Goal: Information Seeking & Learning: Find specific fact

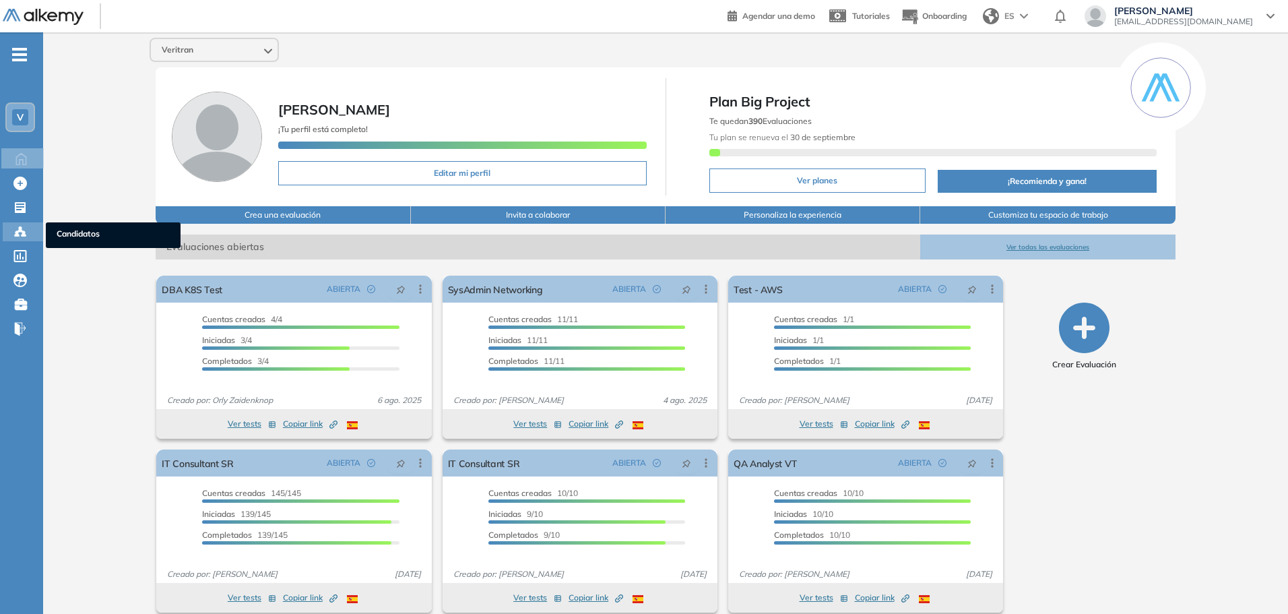
click at [18, 236] on icon at bounding box center [17, 235] width 4 height 3
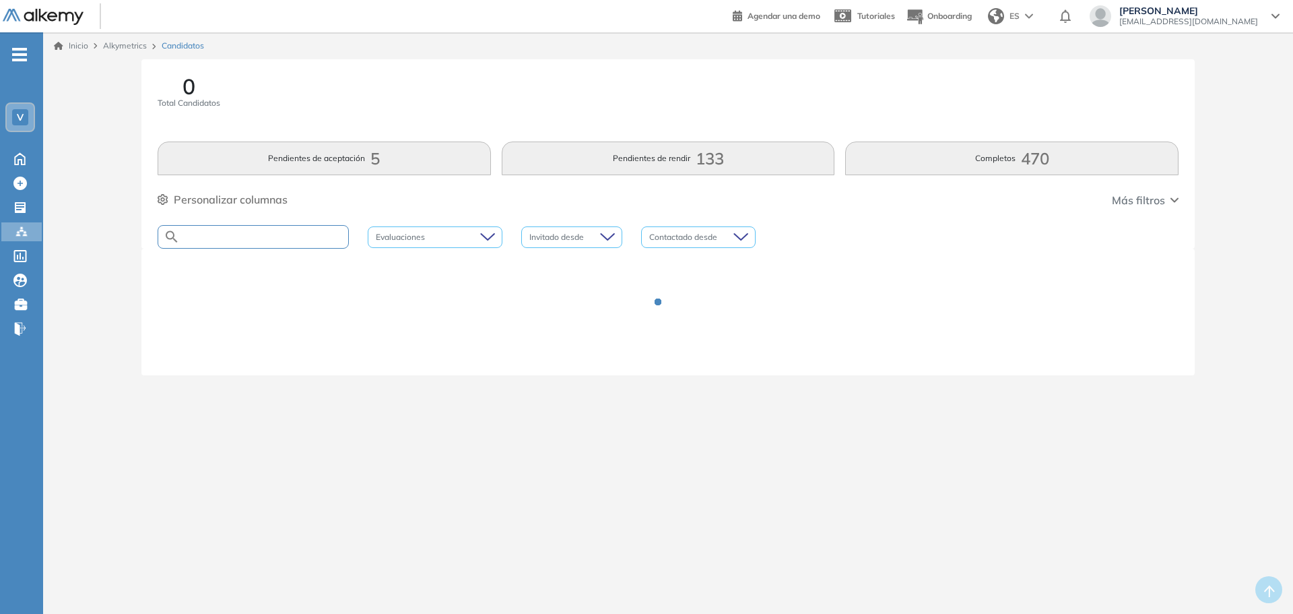
click at [222, 233] on input "text" at bounding box center [264, 237] width 168 height 10
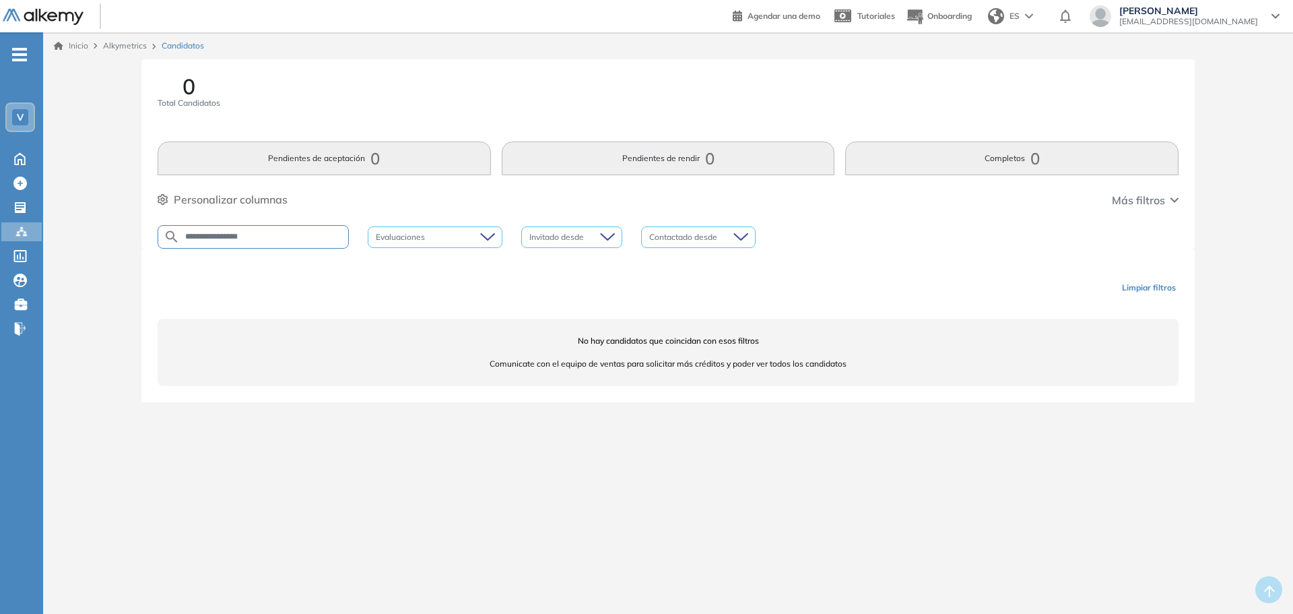
drag, startPoint x: 229, startPoint y: 229, endPoint x: 234, endPoint y: 234, distance: 7.2
click at [228, 230] on div "**********" at bounding box center [253, 237] width 191 height 24
click at [230, 237] on input "**********" at bounding box center [264, 237] width 168 height 10
type input "********"
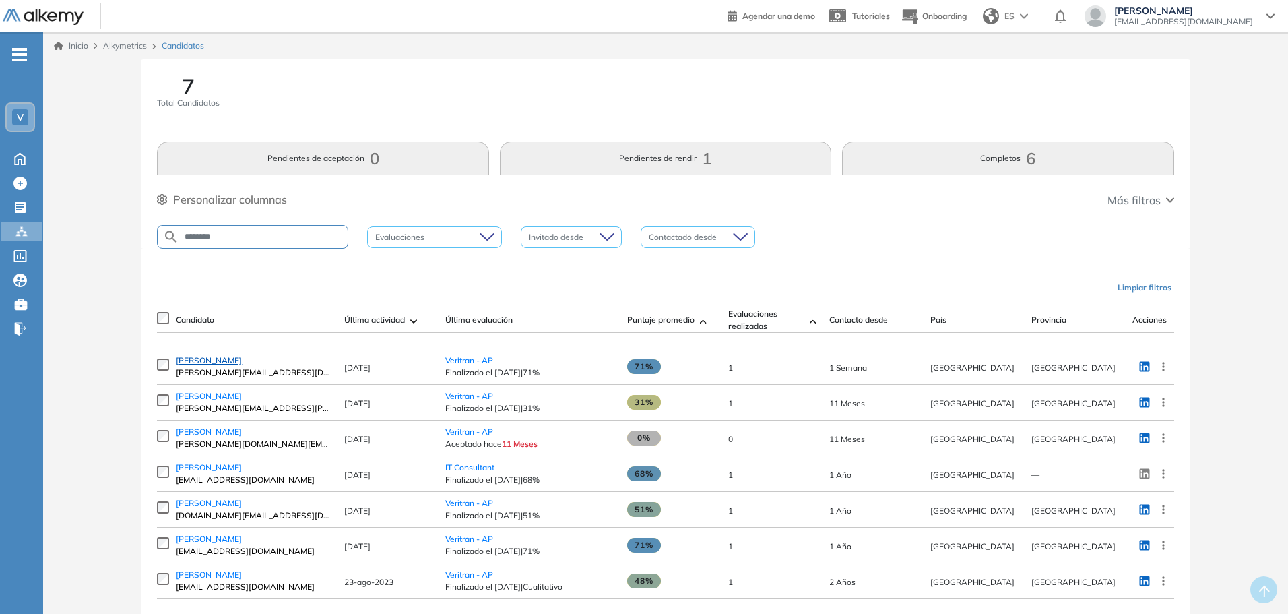
click at [242, 365] on span "[PERSON_NAME]" at bounding box center [209, 360] width 66 height 10
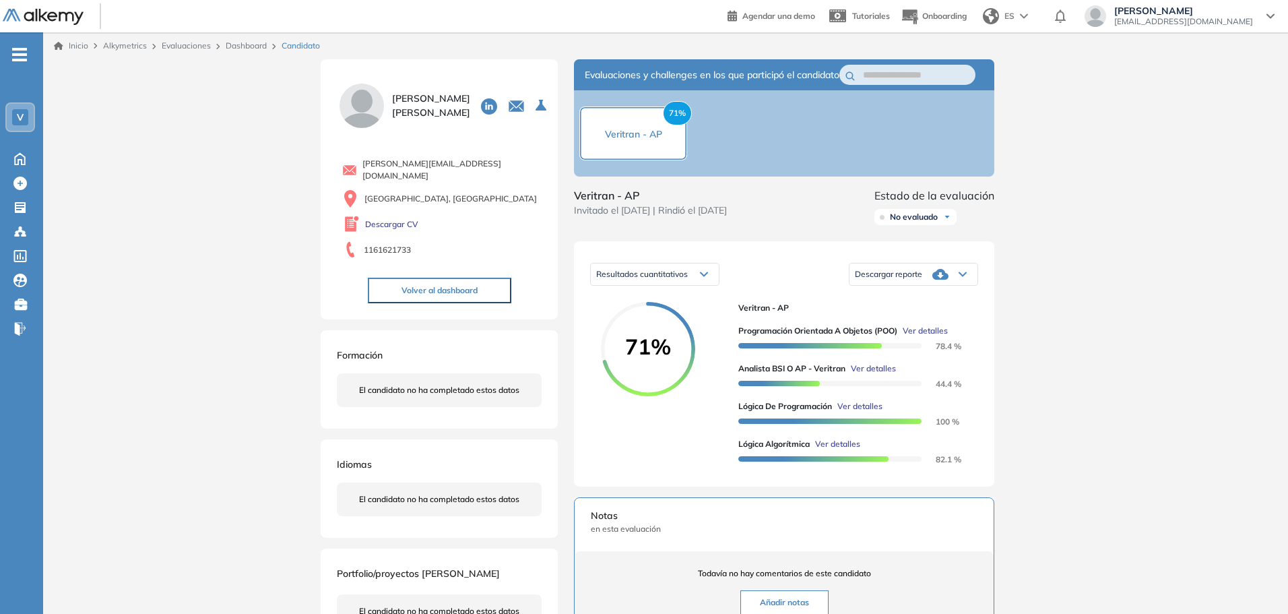
click at [860, 412] on span "Ver detalles" at bounding box center [859, 406] width 45 height 12
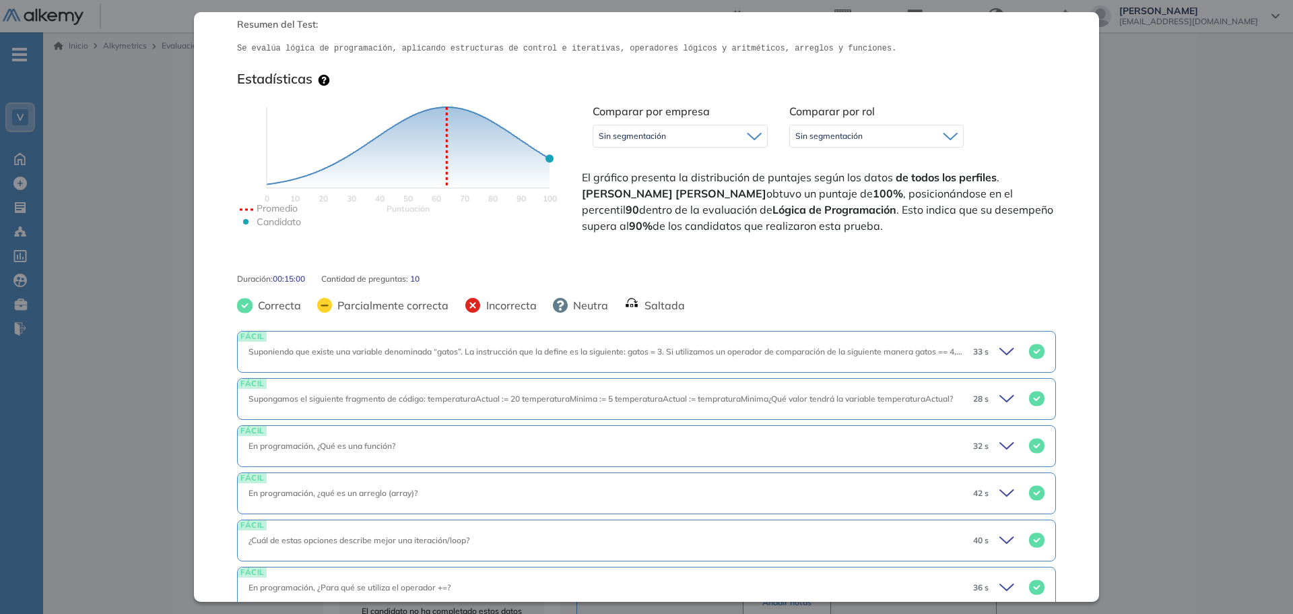
scroll to position [67, 0]
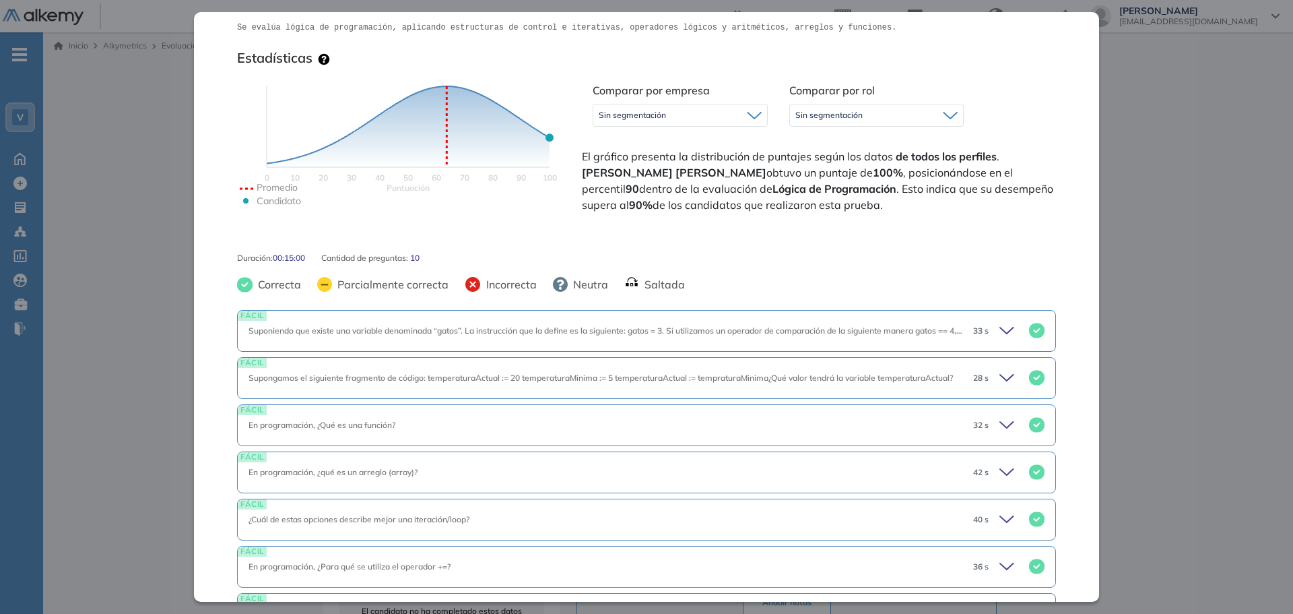
click at [1000, 337] on icon at bounding box center [1009, 330] width 19 height 19
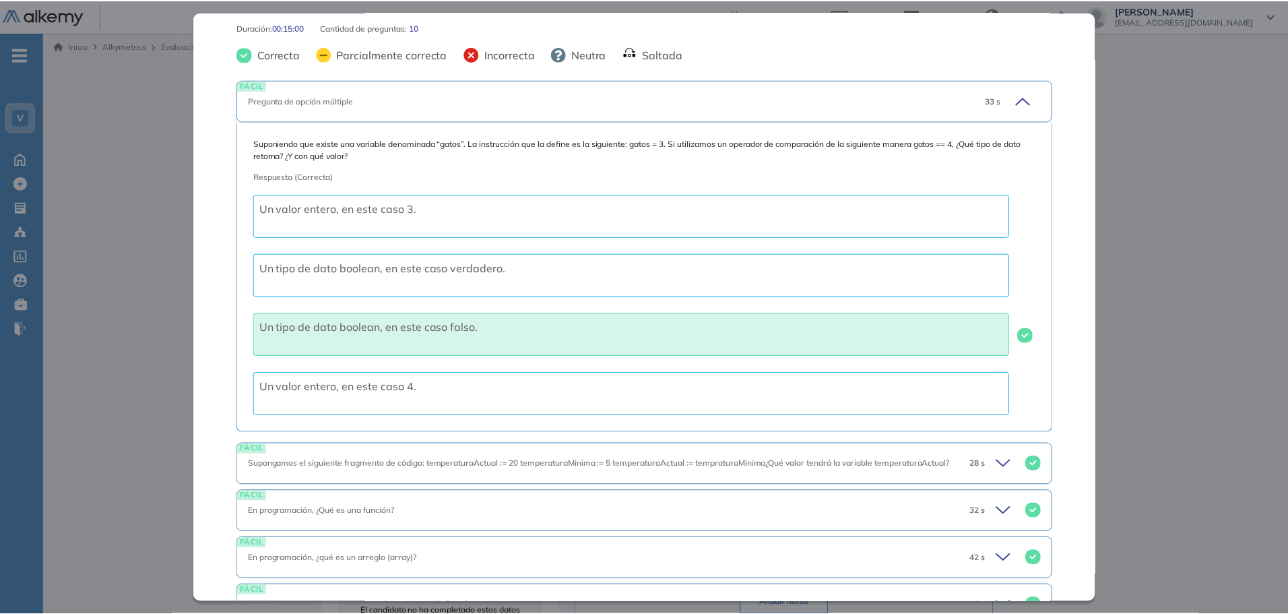
scroll to position [404, 0]
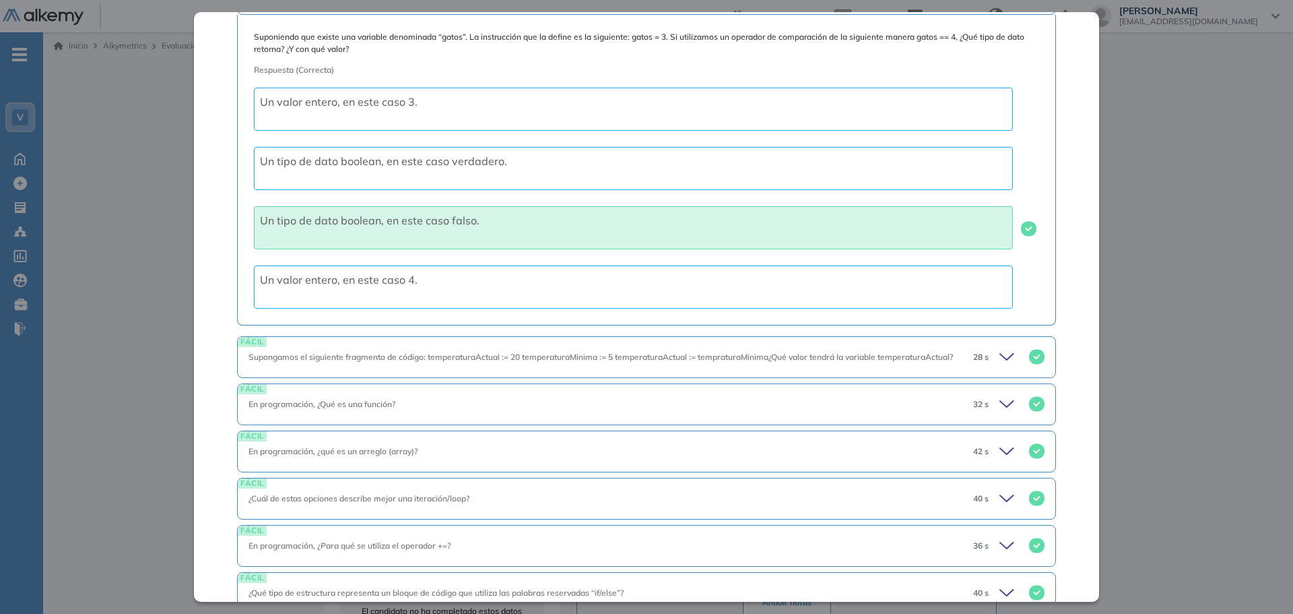
click at [947, 358] on span "Supongamos el siguiente fragmento de código: temperaturaActual := 20 temperatur…" at bounding box center [601, 357] width 705 height 10
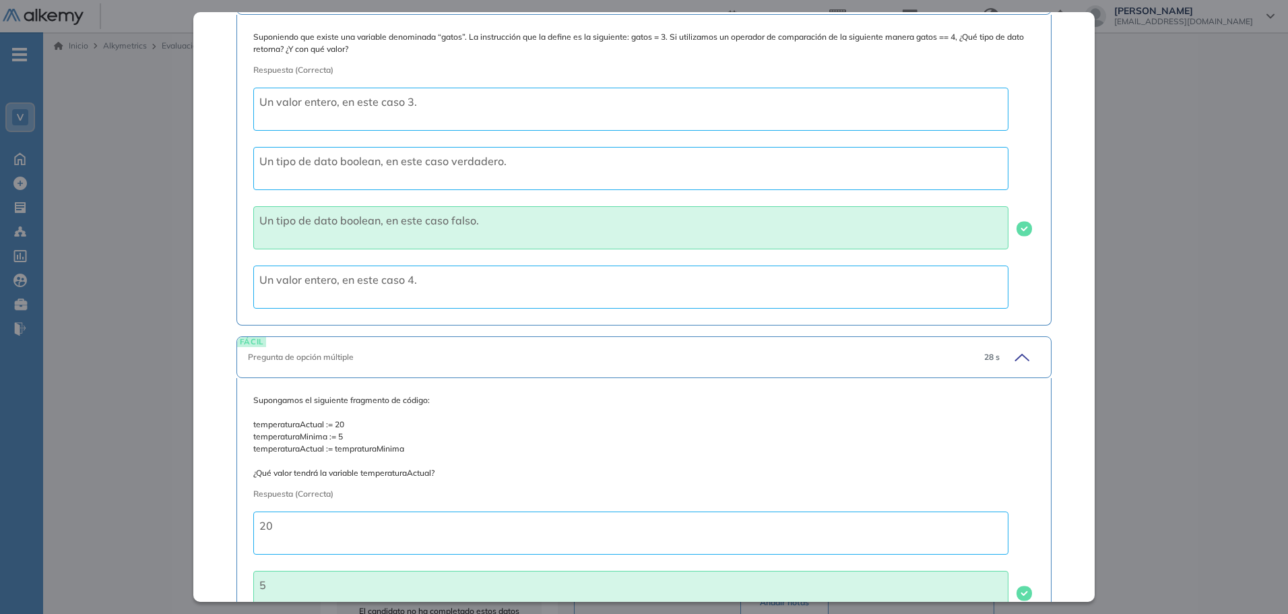
click at [1286, 218] on div "Inicio Alkymetrics Evaluaciones Dashboard Candidato Lógica de Programación Lógi…" at bounding box center [665, 470] width 1245 height 876
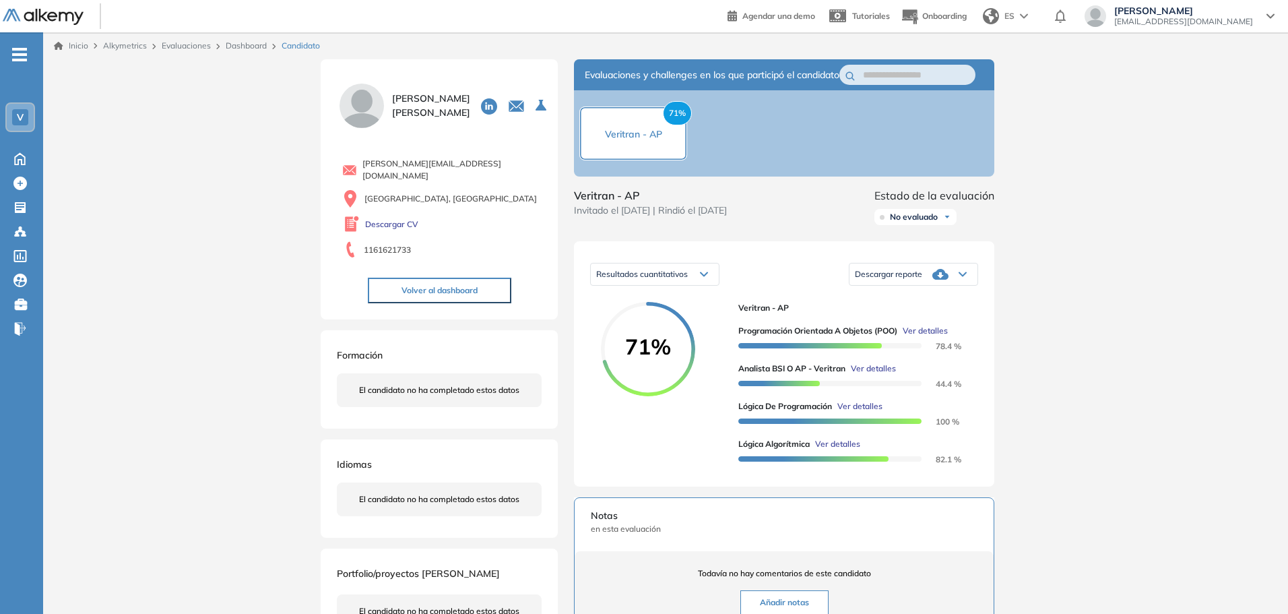
scroll to position [124, 0]
click at [390, 220] on link "Descargar CV" at bounding box center [391, 224] width 53 height 12
drag, startPoint x: 435, startPoint y: 123, endPoint x: 422, endPoint y: 114, distance: 15.5
click at [422, 114] on span "[PERSON_NAME]" at bounding box center [431, 106] width 78 height 28
click at [481, 110] on icon at bounding box center [489, 106] width 16 height 16
